Goal: Navigation & Orientation: Find specific page/section

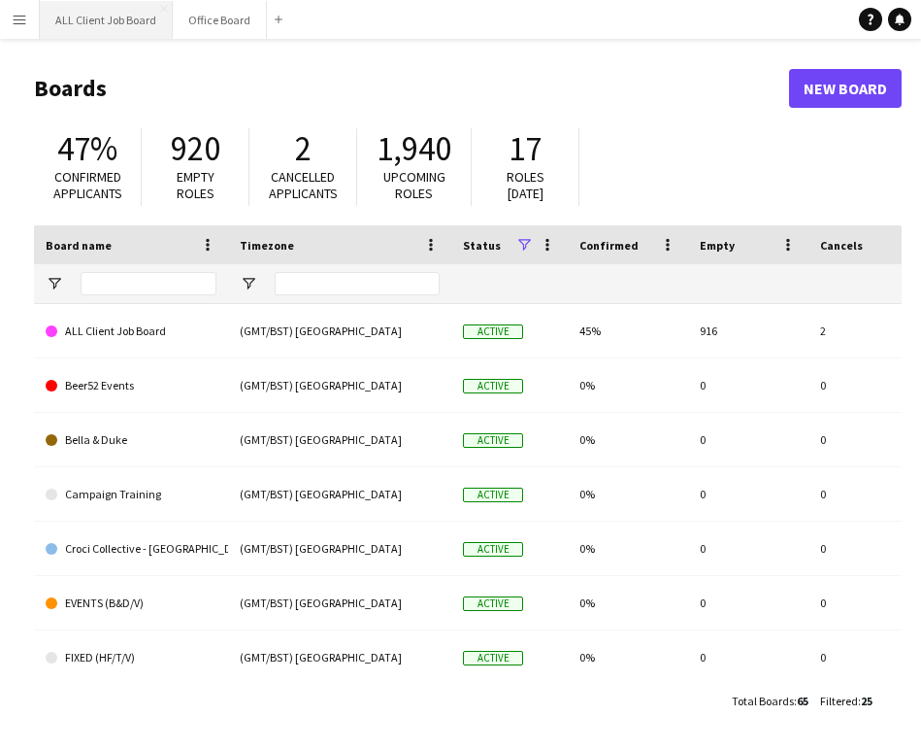
click at [87, 15] on button "ALL Client Job Board Close" at bounding box center [106, 20] width 133 height 38
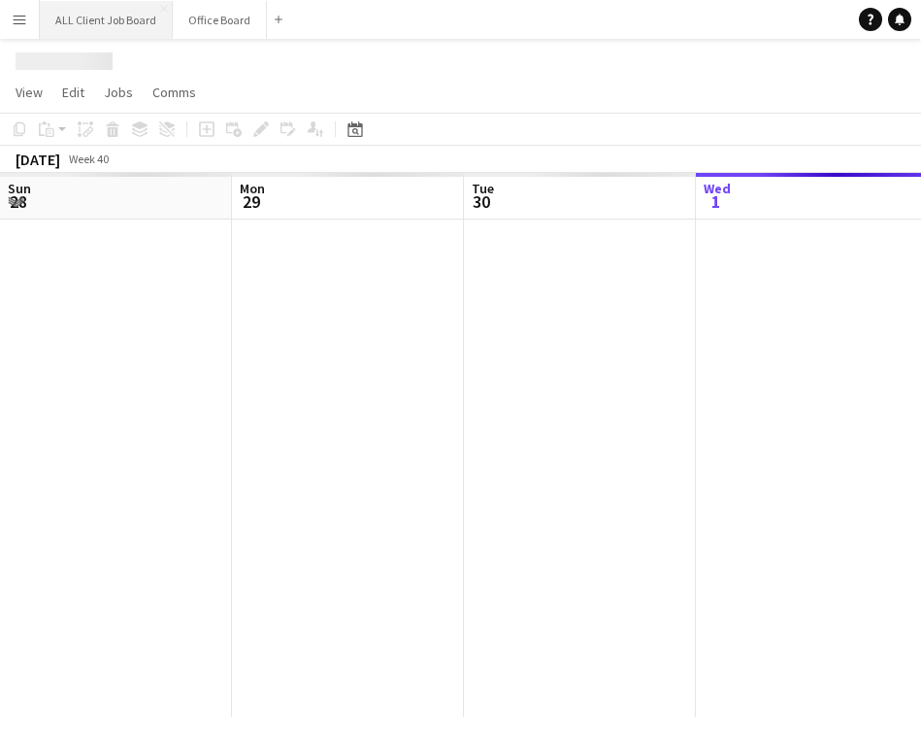
scroll to position [0, 464]
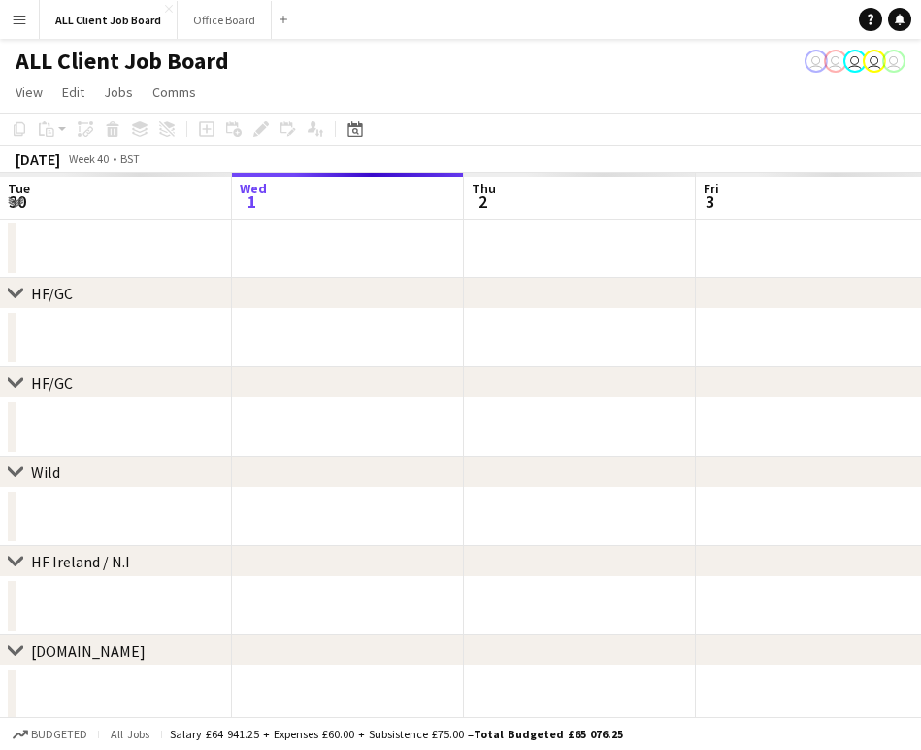
click at [24, 21] on app-icon "Menu" at bounding box center [20, 20] width 16 height 16
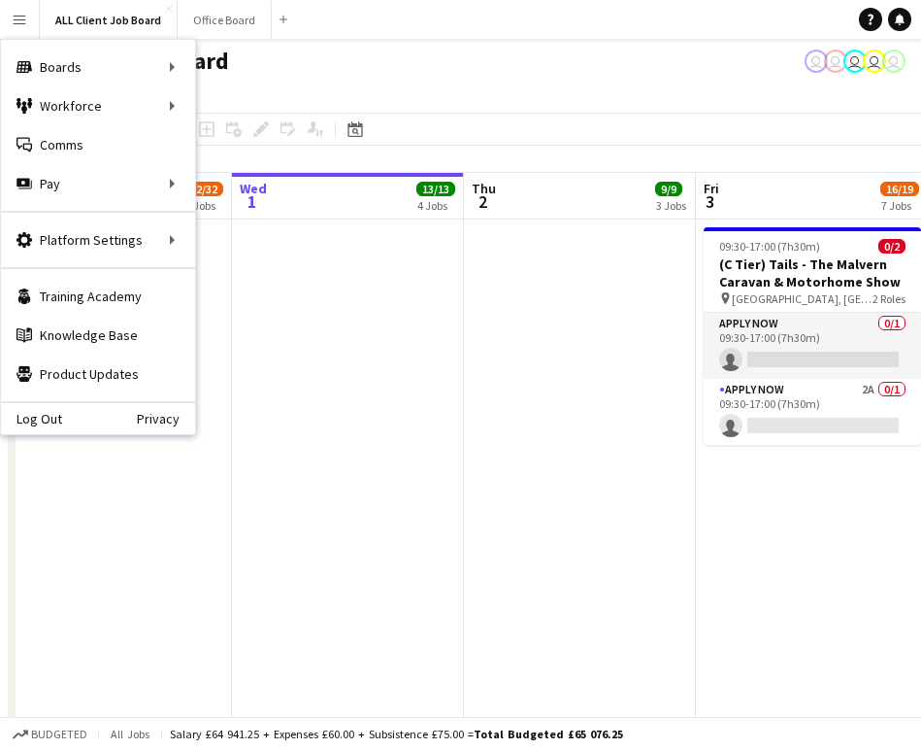
drag, startPoint x: 530, startPoint y: 249, endPoint x: 391, endPoint y: 384, distance: 194.3
click at [529, 250] on app-date-cell at bounding box center [580, 512] width 232 height 587
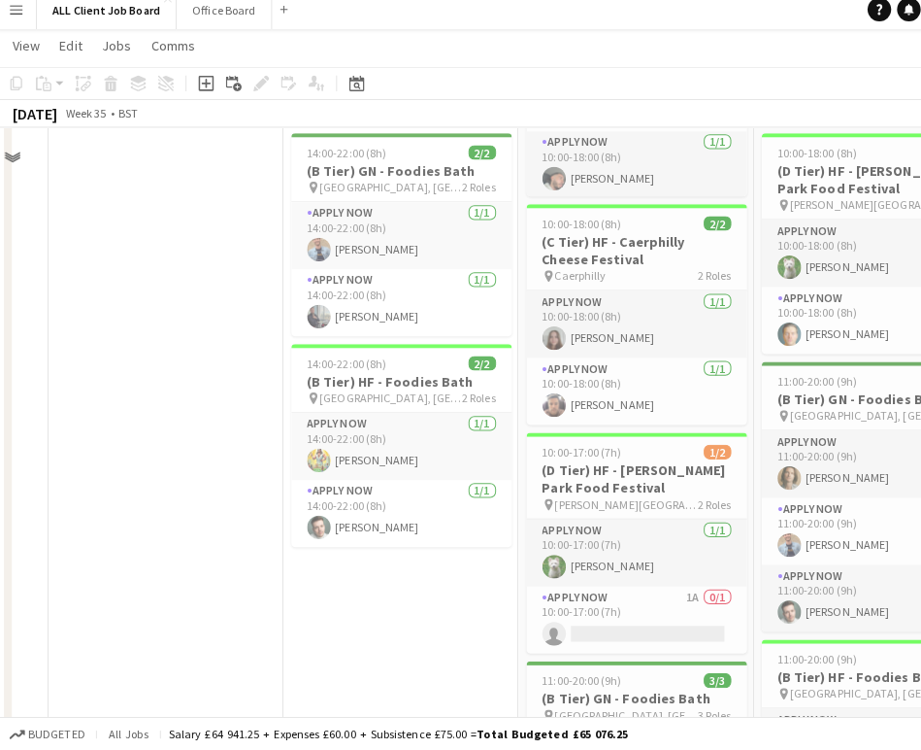
scroll to position [1747, 0]
